Goal: Information Seeking & Learning: Compare options

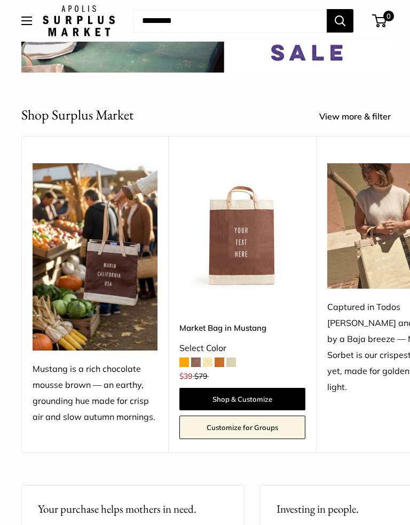
scroll to position [170, 0]
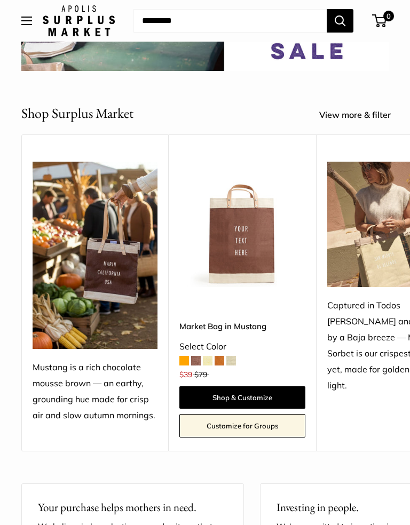
click at [364, 119] on link "View more & filter" at bounding box center [360, 115] width 83 height 16
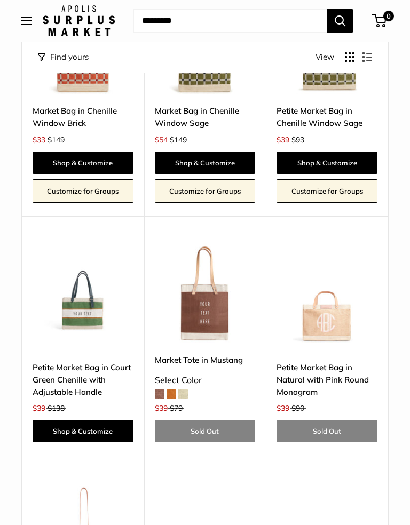
scroll to position [1881, 0]
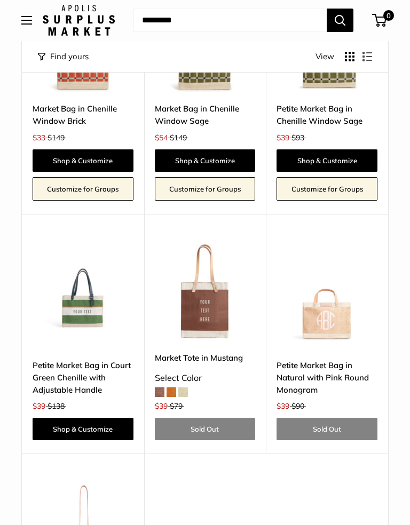
click at [341, 312] on img at bounding box center [327, 291] width 101 height 101
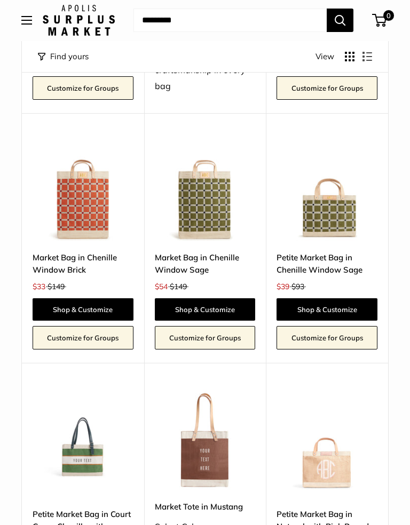
scroll to position [1737, 0]
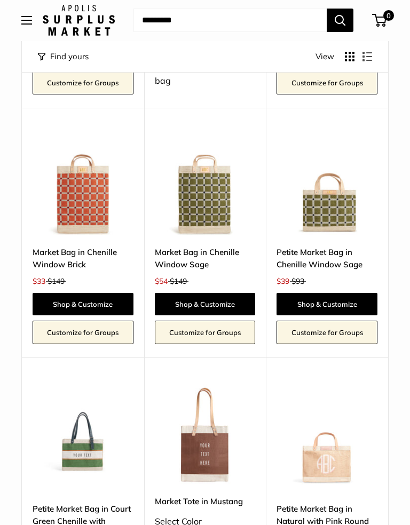
click at [98, 438] on img at bounding box center [83, 435] width 101 height 101
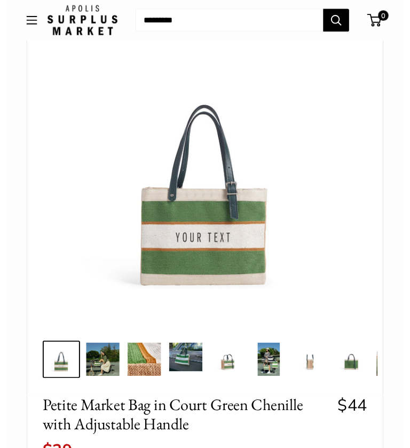
scroll to position [114, 0]
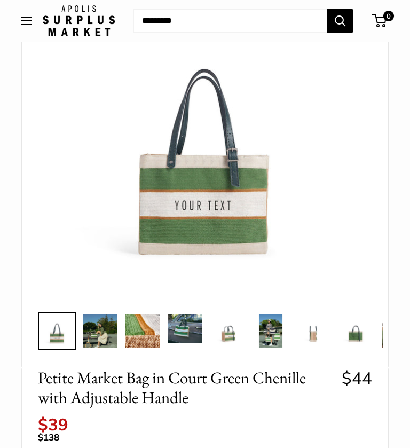
click at [88, 333] on img at bounding box center [100, 331] width 34 height 34
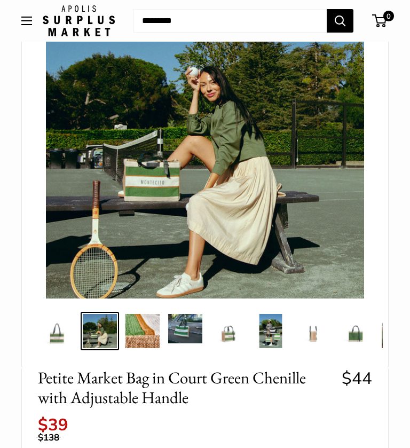
click at [129, 326] on img at bounding box center [142, 331] width 34 height 34
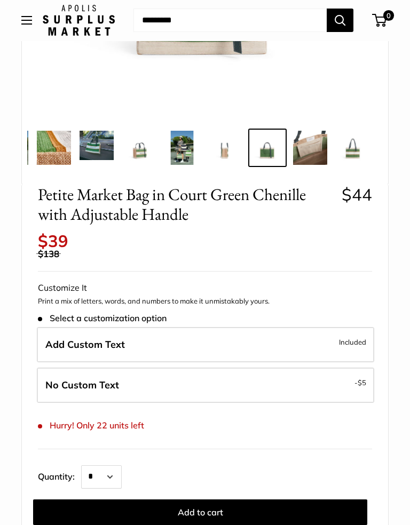
scroll to position [297, 0]
click at [402, 232] on div "Home Harvest Sale Market: Extended Petite Market Bag in Court Green Chen... Pre…" at bounding box center [205, 430] width 410 height 1340
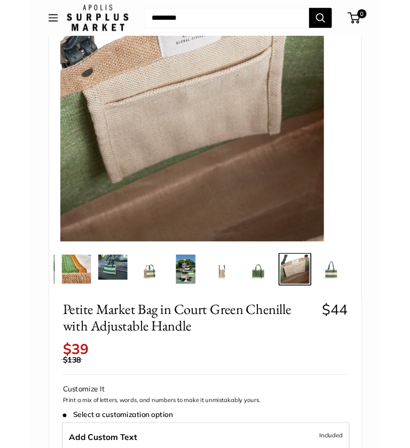
scroll to position [0, 0]
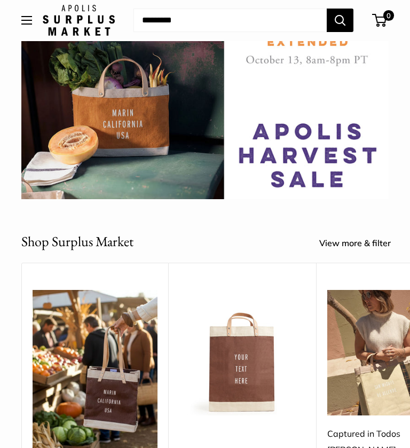
scroll to position [35, 0]
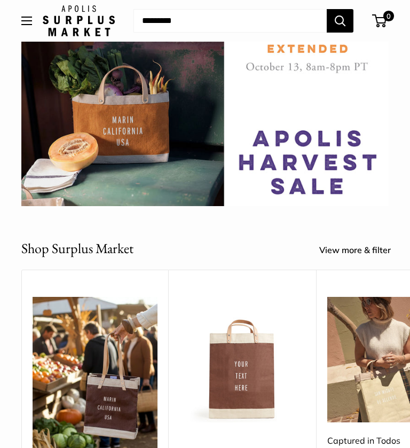
click at [328, 174] on div at bounding box center [204, 179] width 367 height 53
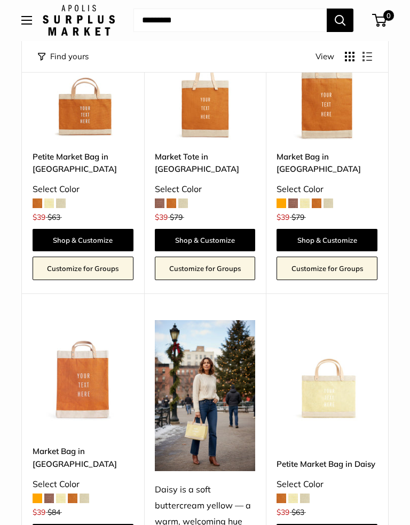
scroll to position [988, 0]
click at [316, 199] on span at bounding box center [317, 204] width 10 height 10
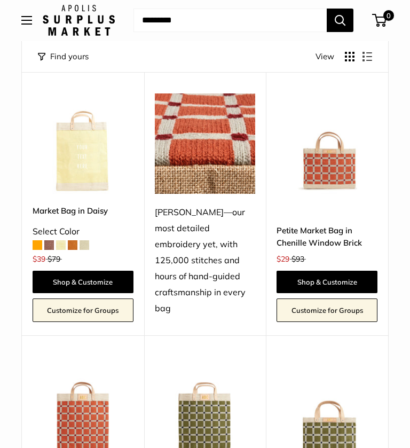
scroll to position [1489, 0]
